Goal: Task Accomplishment & Management: Manage account settings

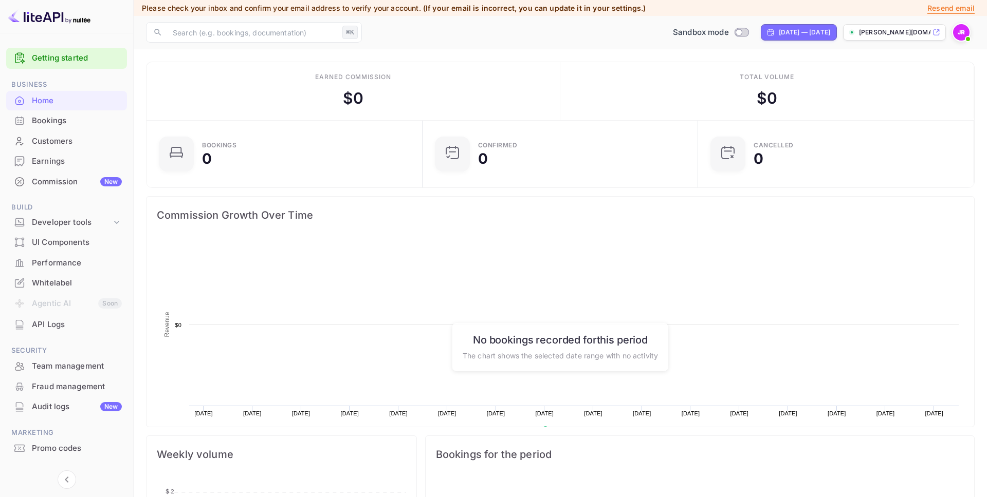
scroll to position [167, 270]
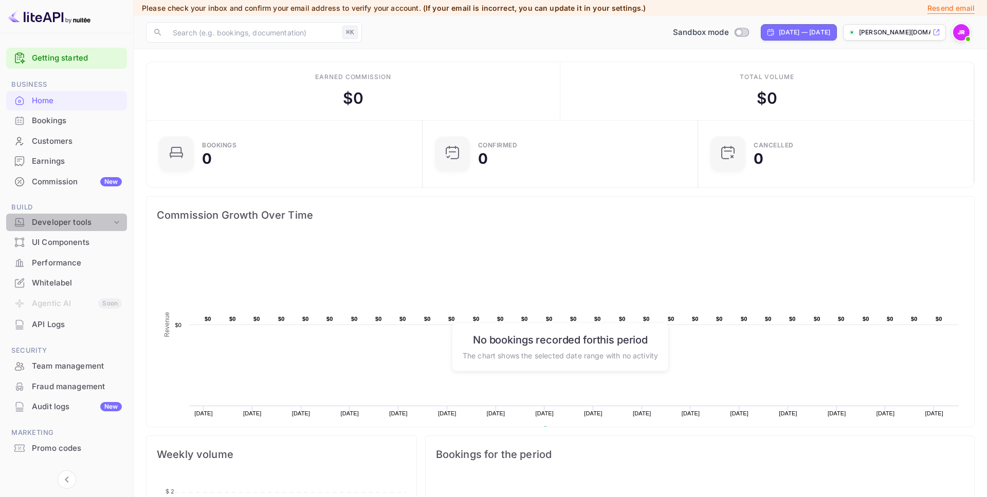
click at [99, 223] on div "Developer tools" at bounding box center [72, 223] width 80 height 12
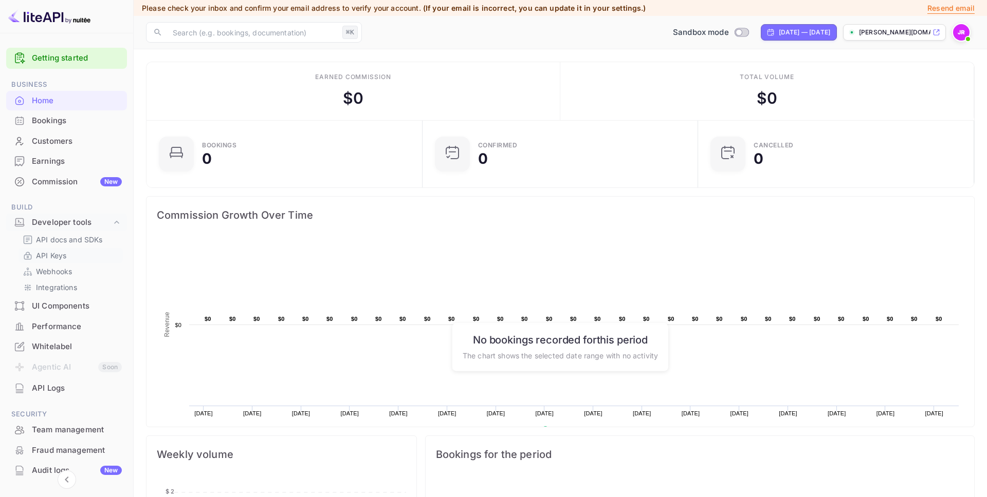
click at [53, 255] on p "API Keys" at bounding box center [51, 255] width 30 height 11
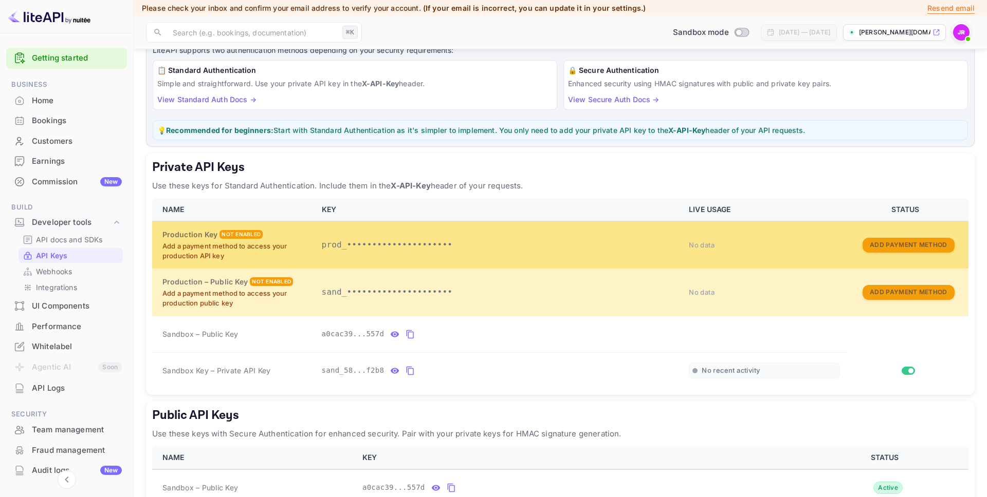
scroll to position [89, 0]
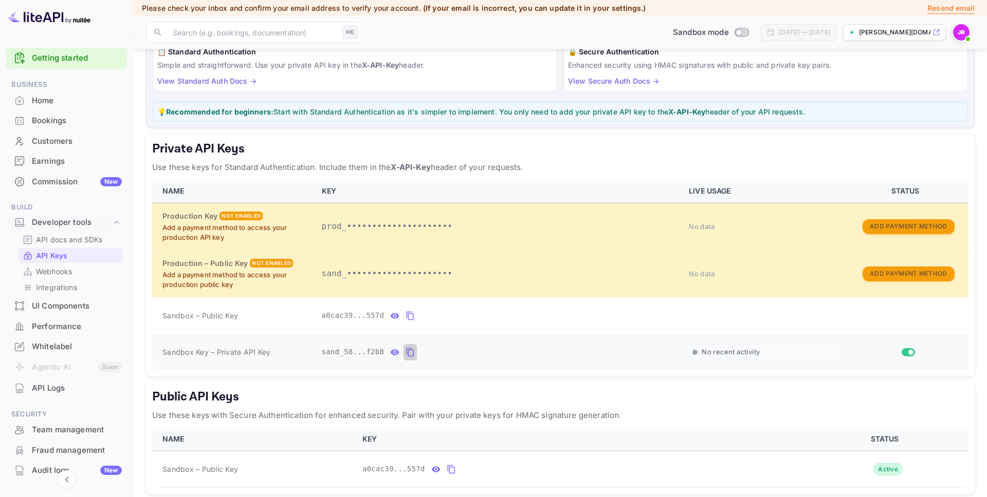
click at [410, 354] on icon "private api keys table" at bounding box center [409, 352] width 9 height 12
click at [412, 353] on icon "private api keys table" at bounding box center [409, 352] width 9 height 12
click at [72, 240] on p "API docs and SDKs" at bounding box center [69, 239] width 67 height 11
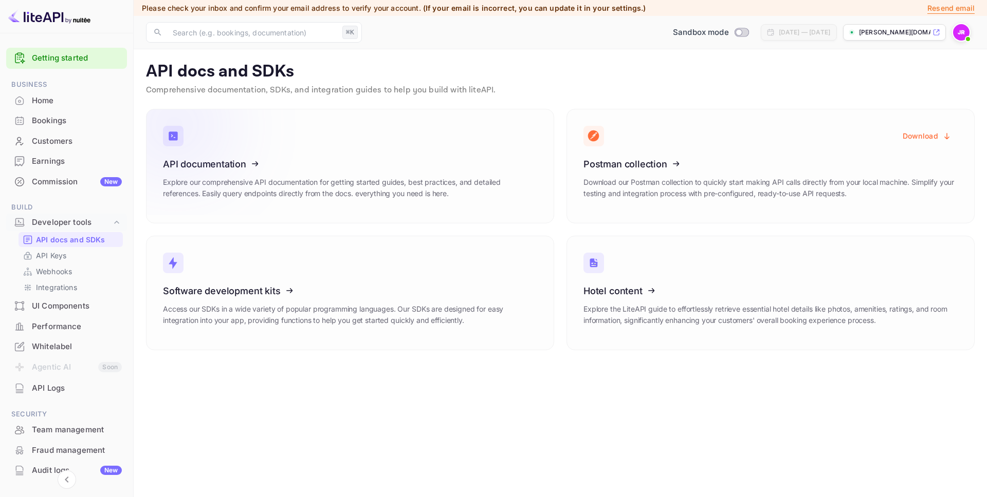
click at [331, 160] on h3 "API documentation" at bounding box center [350, 164] width 374 height 11
click at [63, 178] on div "Commission New" at bounding box center [77, 182] width 90 height 12
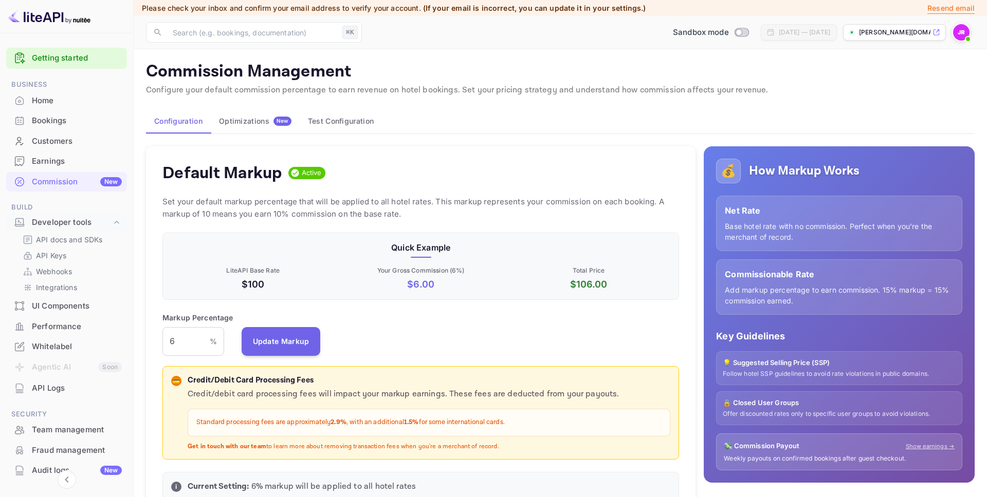
scroll to position [182, 516]
drag, startPoint x: 186, startPoint y: 344, endPoint x: 155, endPoint y: 341, distance: 31.0
click at [155, 341] on div "Default Markup Active Set your default markup percentage that will be applied t…" at bounding box center [420, 329] width 549 height 366
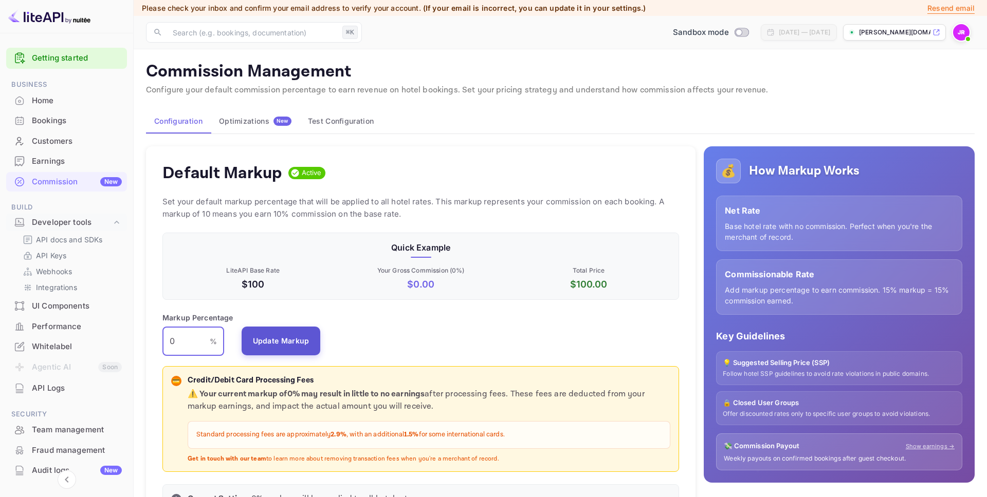
type input "0"
click at [276, 339] on button "Update Markup" at bounding box center [281, 341] width 79 height 29
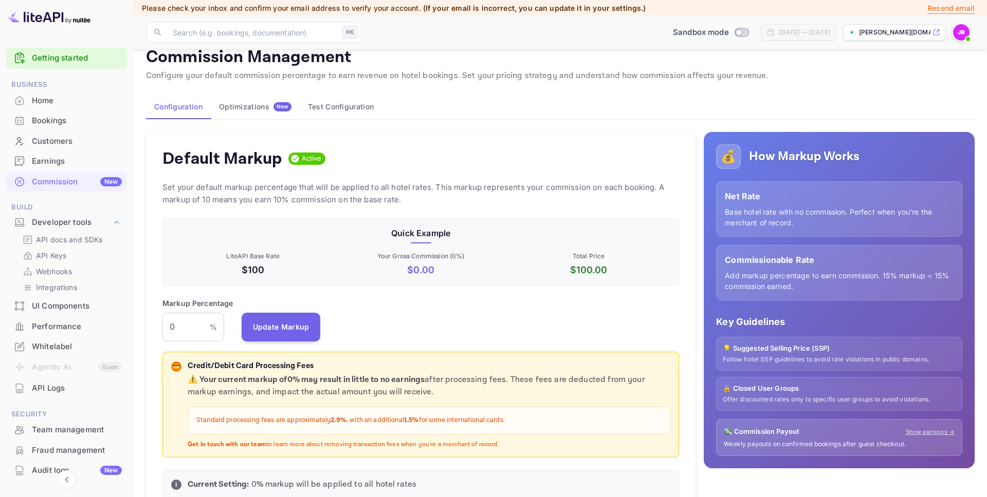
scroll to position [0, 0]
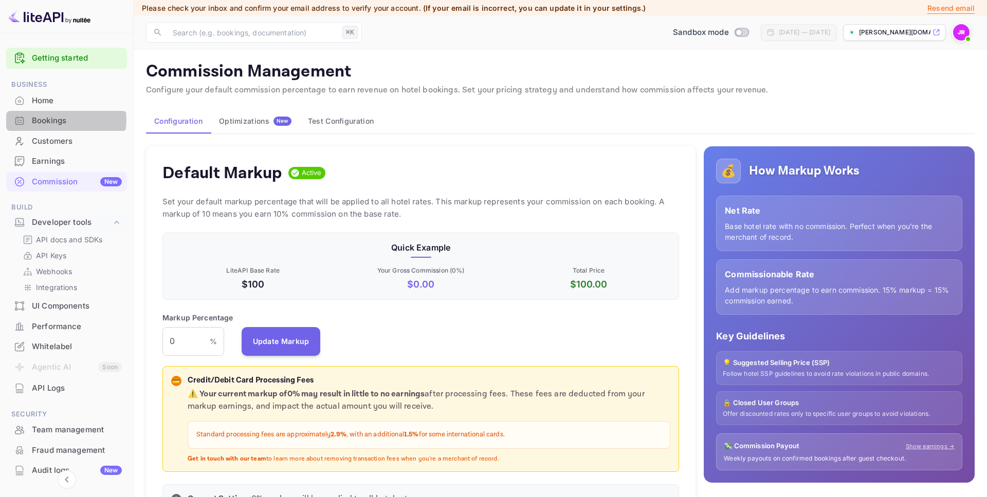
click at [60, 119] on div "Bookings" at bounding box center [77, 121] width 90 height 12
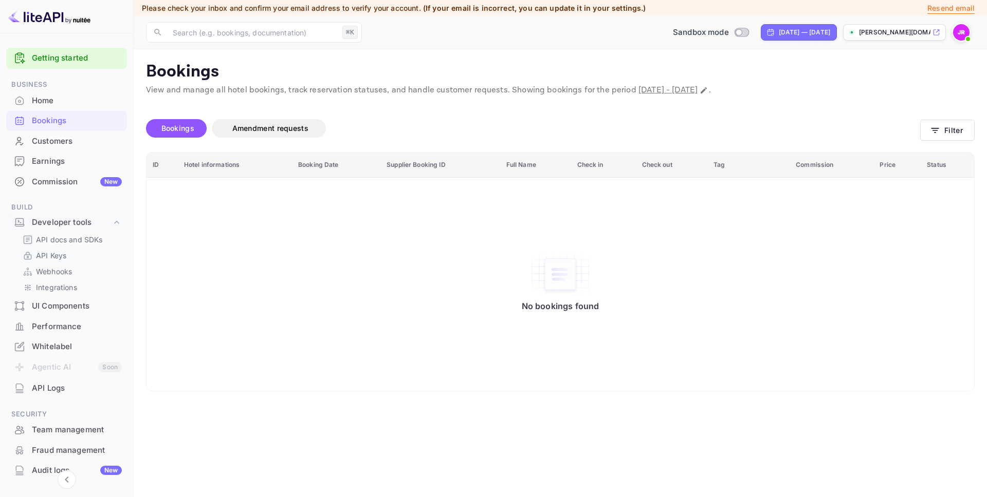
click at [50, 252] on p "API Keys" at bounding box center [51, 255] width 30 height 11
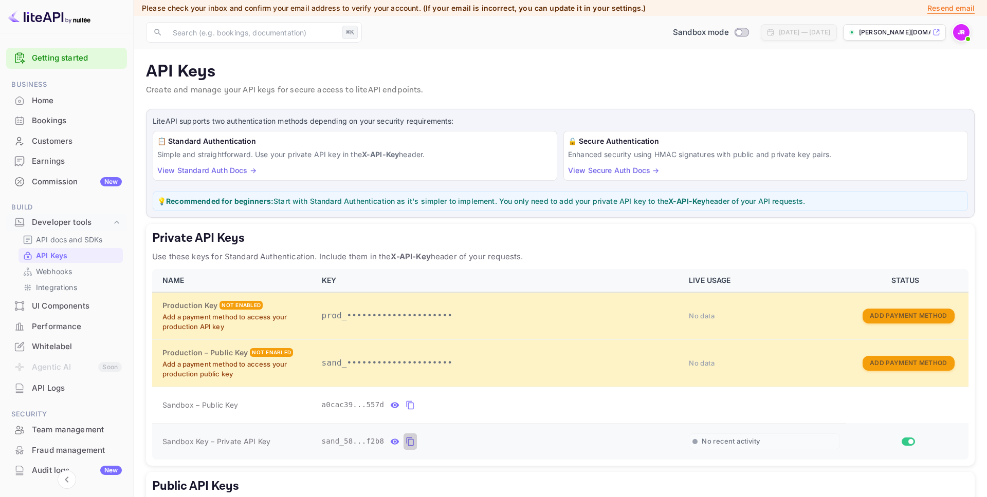
click at [406, 438] on icon "private api keys table" at bounding box center [409, 442] width 7 height 9
click at [52, 119] on div "Bookings" at bounding box center [77, 121] width 90 height 12
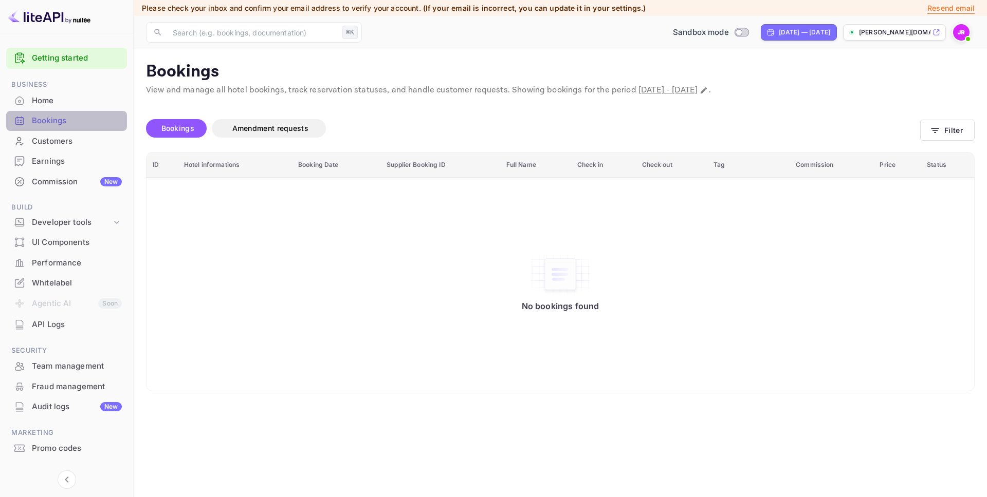
click at [71, 114] on div "Bookings" at bounding box center [66, 121] width 121 height 20
click at [812, 39] on div "Aug 16, 2025 — Sep 15, 2025" at bounding box center [799, 32] width 76 height 16
select select "7"
select select "2025"
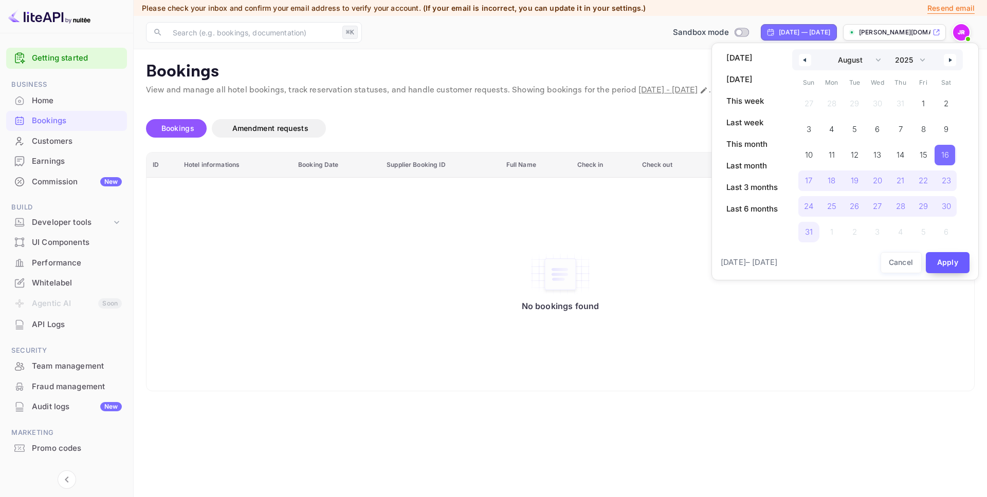
click at [945, 258] on button "Apply" at bounding box center [948, 262] width 44 height 21
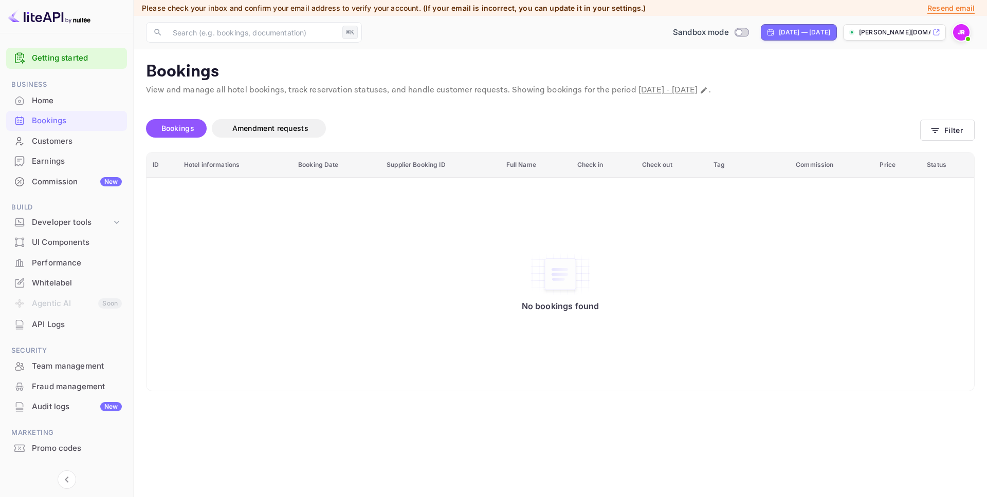
click at [66, 100] on div "Home" at bounding box center [77, 101] width 90 height 12
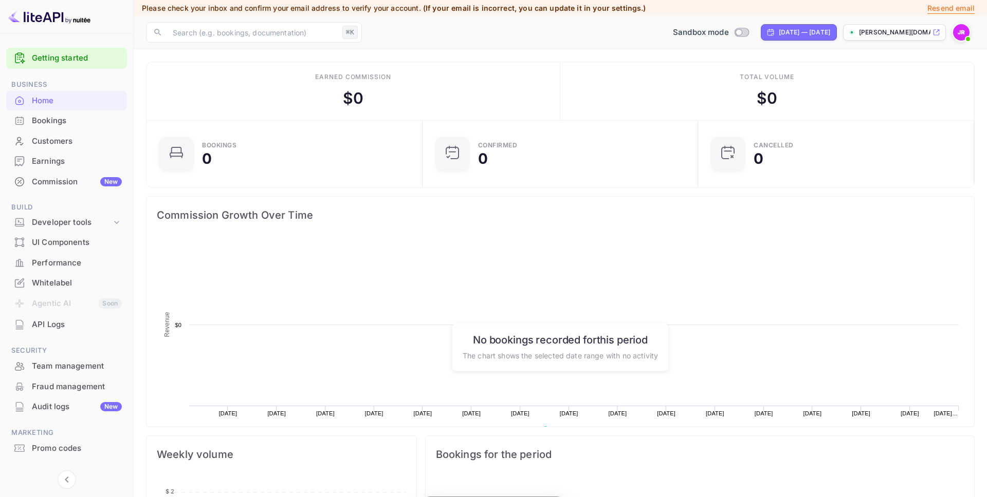
scroll to position [167, 270]
click at [889, 34] on p "john-richards-u2259.nu..." at bounding box center [894, 32] width 71 height 9
click at [966, 34] on span at bounding box center [968, 39] width 10 height 10
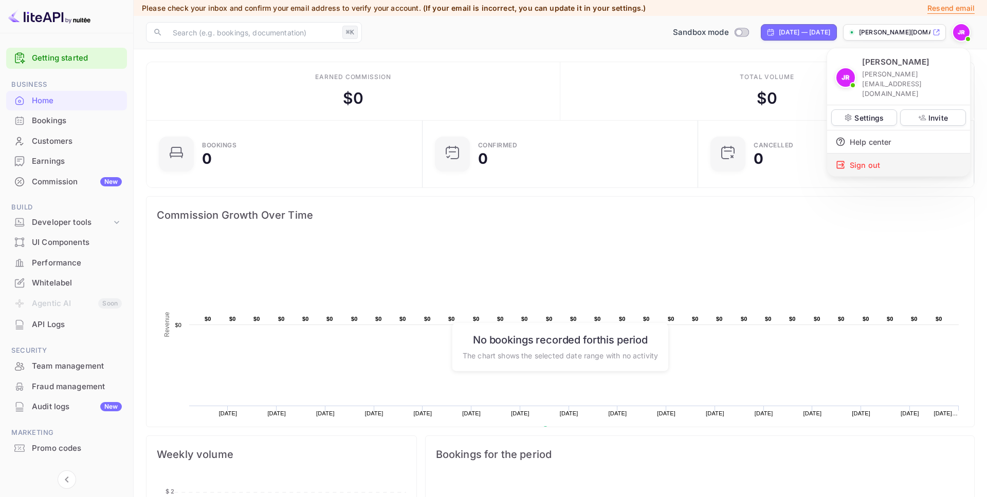
click at [890, 154] on div "Sign out" at bounding box center [898, 165] width 143 height 23
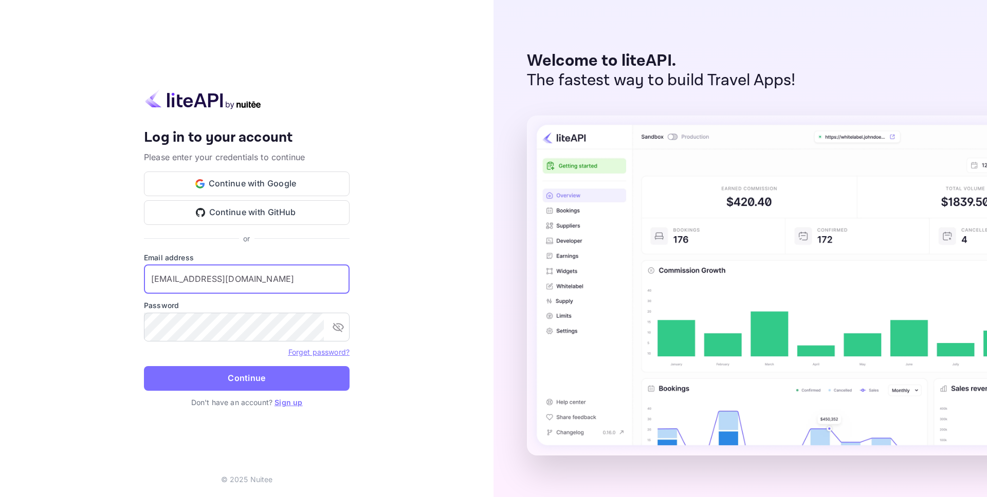
click at [249, 287] on input "billing@stafftraveler.com" at bounding box center [247, 279] width 206 height 29
click at [185, 281] on input "j.richards@nuitee.com" at bounding box center [247, 279] width 206 height 29
type input "j.richards+credit@nuitee.com"
click at [144, 366] on button "Continue" at bounding box center [247, 378] width 206 height 25
